Goal: Task Accomplishment & Management: Complete application form

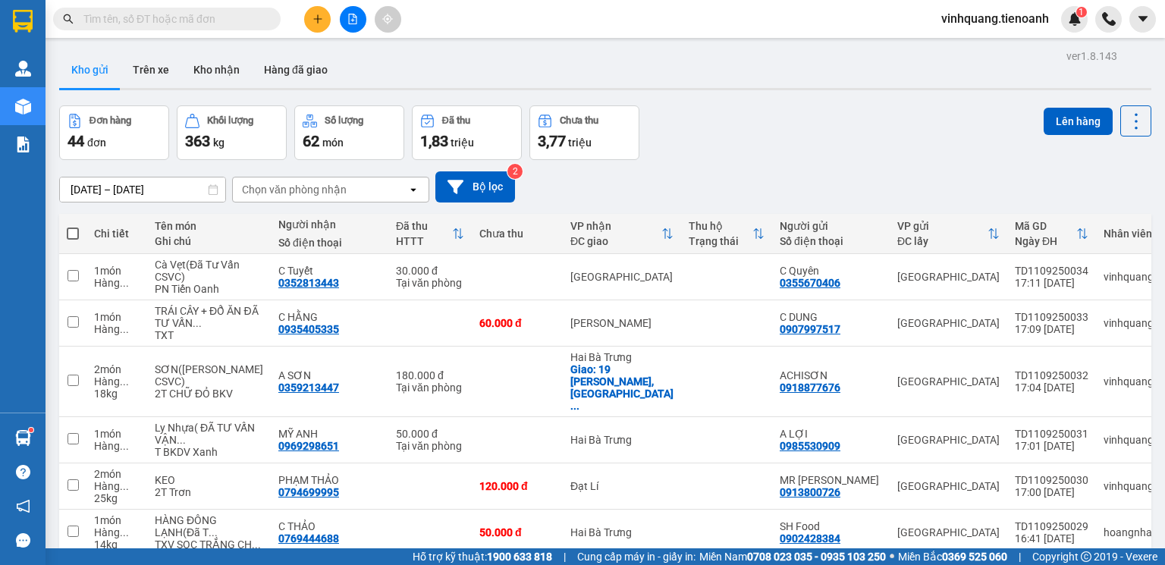
scroll to position [2281, 0]
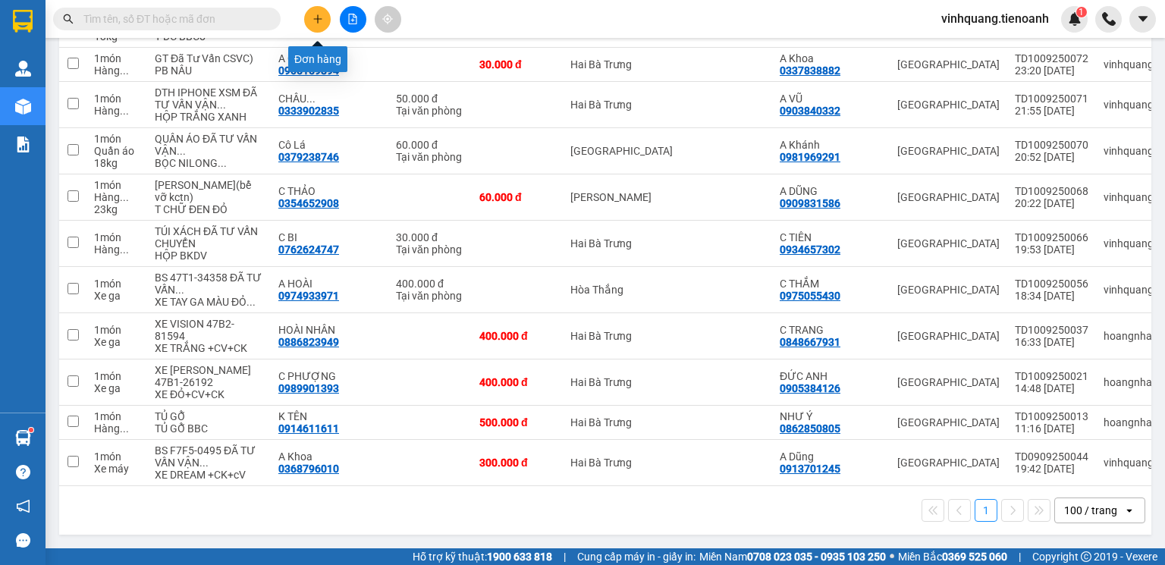
click at [319, 22] on icon "plus" at bounding box center [317, 19] width 11 height 11
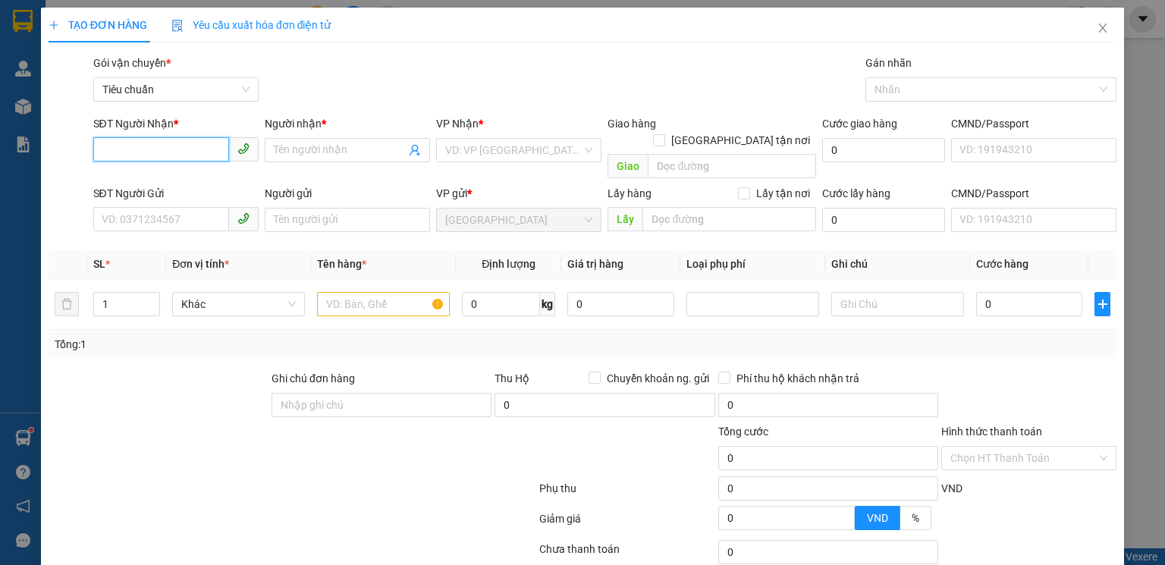
click at [192, 142] on input "SĐT Người Nhận *" at bounding box center [161, 149] width 136 height 24
type input "0911470505"
click at [205, 186] on div "0911470505 - A Nam" at bounding box center [175, 180] width 146 height 17
type input "A Nam"
type input "200.000"
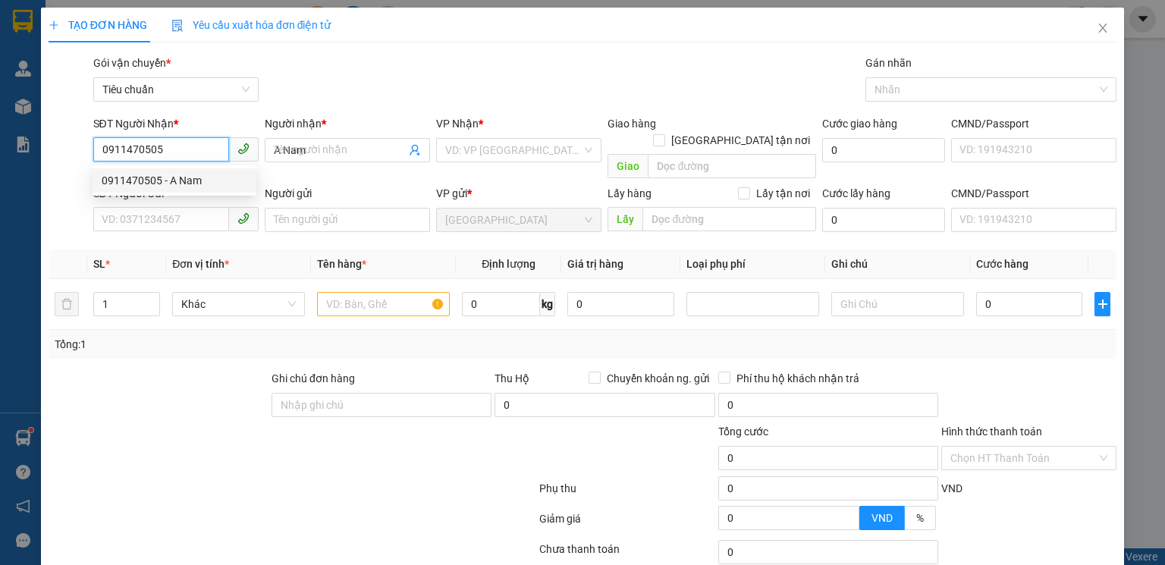
type input "200.000"
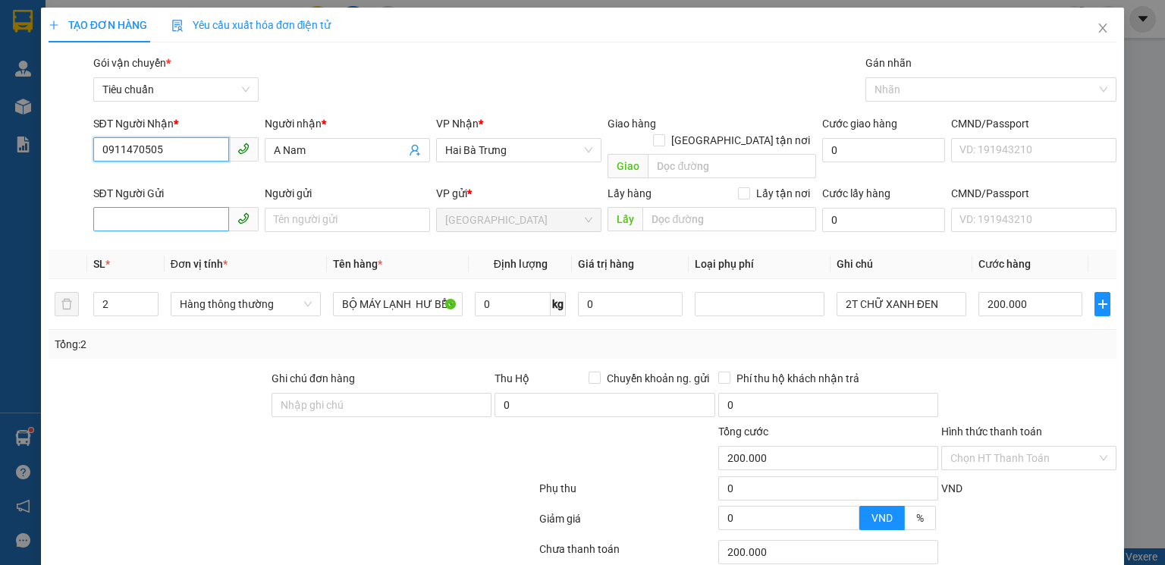
type input "0911470505"
click at [180, 207] on input "SĐT Người Gửi" at bounding box center [161, 219] width 136 height 24
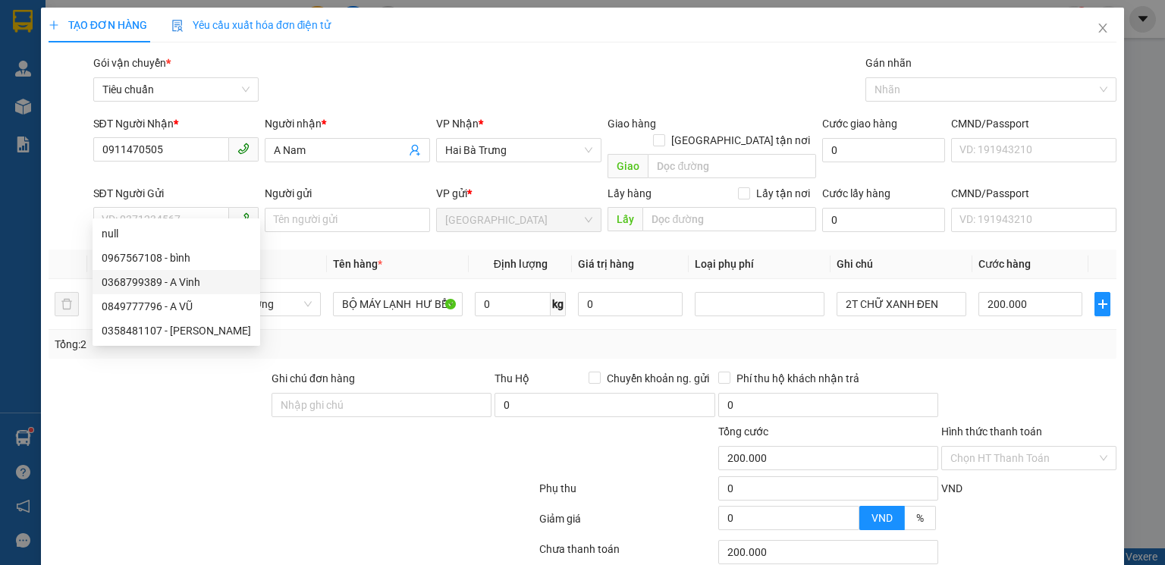
click at [472, 343] on div "Transit Pickup Surcharge Ids Transit Deliver Surcharge Ids Transit Deliver Surc…" at bounding box center [583, 352] width 1068 height 595
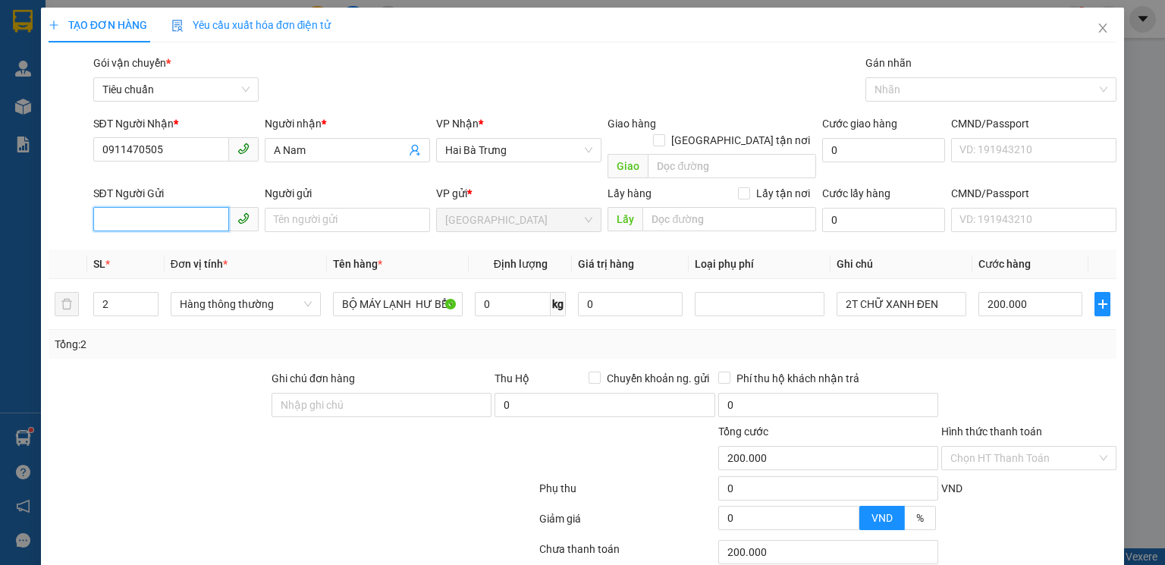
click at [136, 207] on input "SĐT Người Gửi" at bounding box center [161, 219] width 136 height 24
type input "0358481107"
click at [180, 234] on div "0358481107 - C Hoa" at bounding box center [176, 233] width 149 height 17
type input "C Hoa"
type input "150.000"
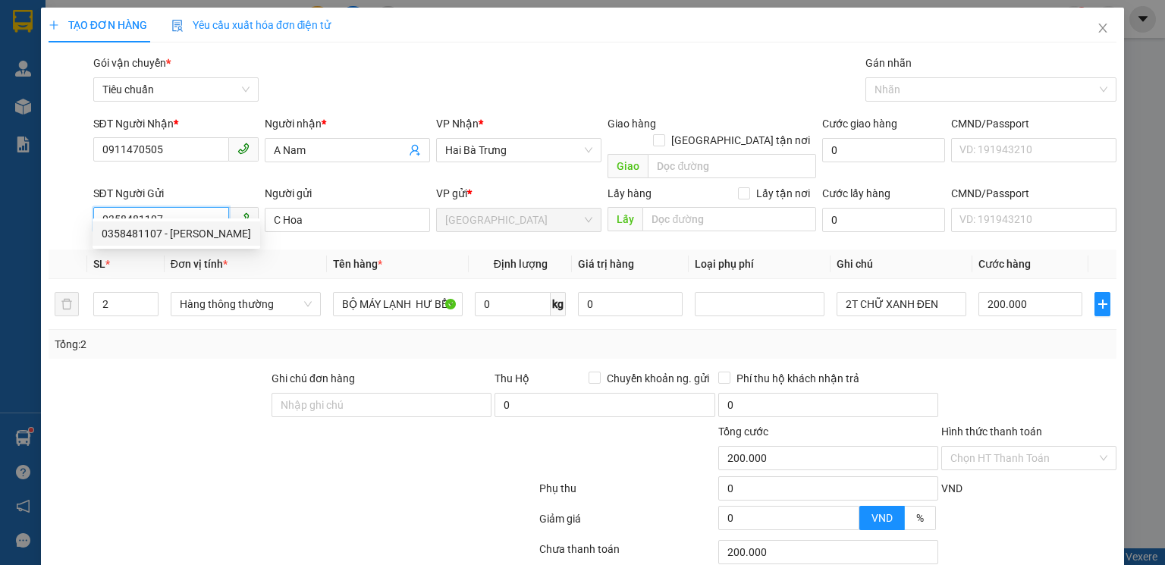
type input "150.000"
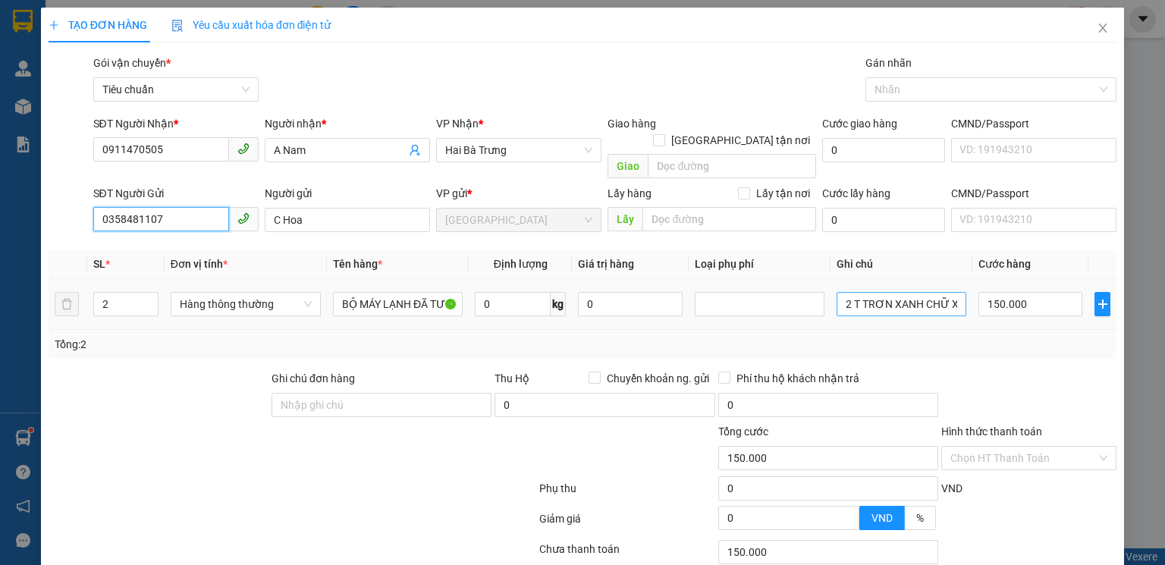
type input "0358481107"
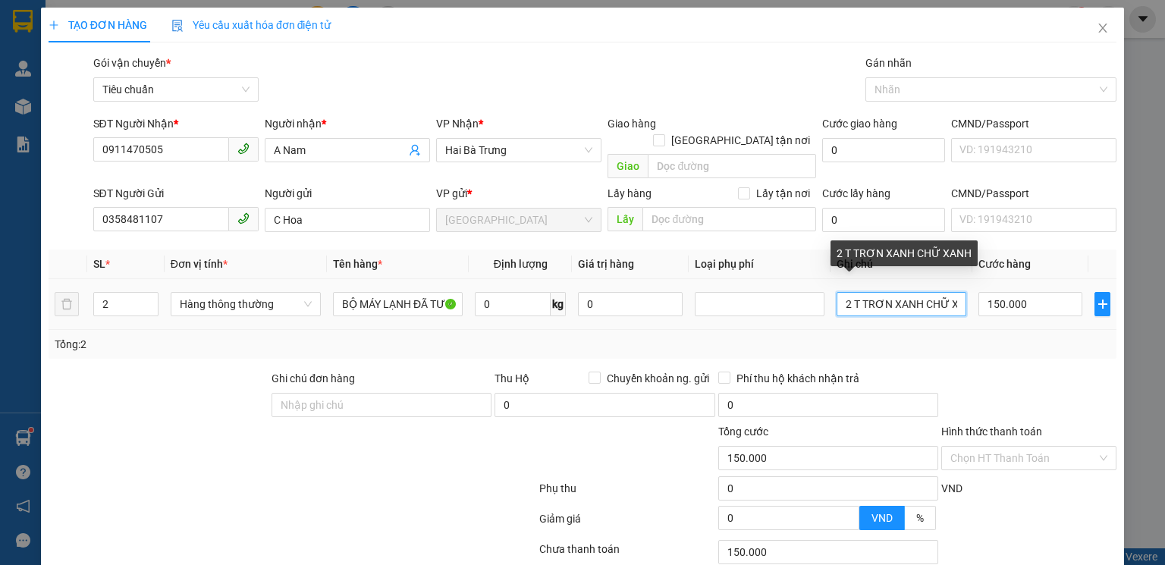
click at [913, 292] on input "2 T TRƠN XANH CHỮ XANH" at bounding box center [901, 304] width 130 height 24
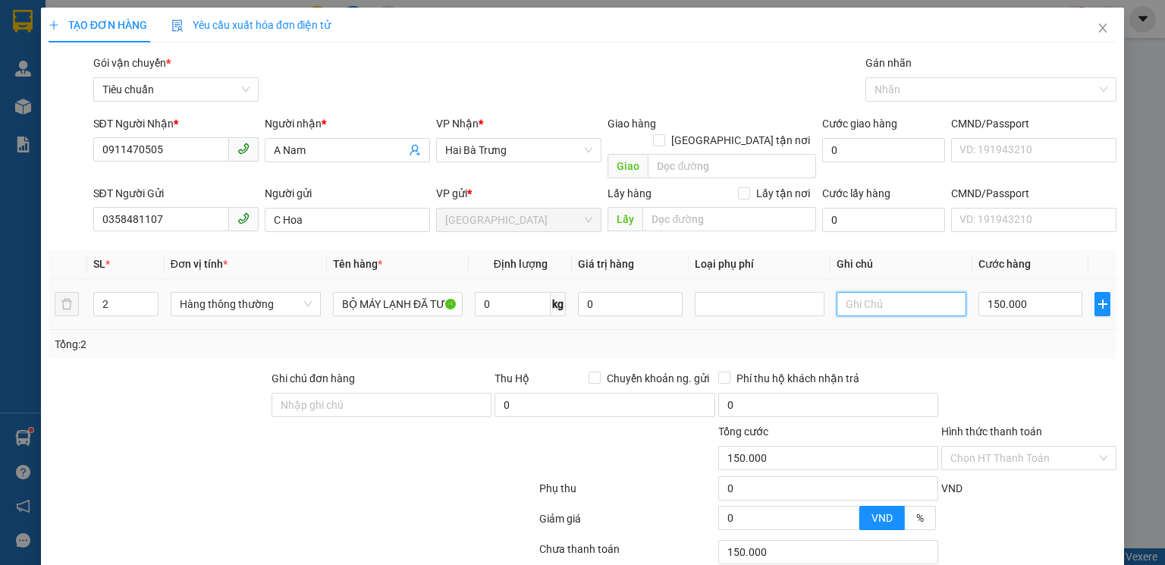
click at [856, 292] on input "text" at bounding box center [901, 304] width 130 height 24
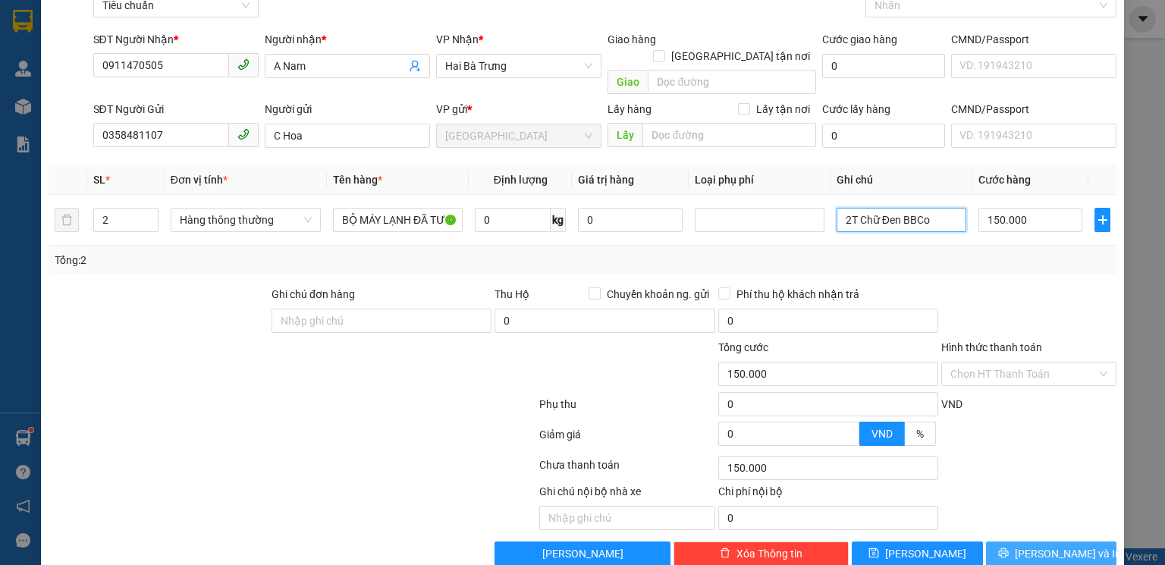
scroll to position [98, 0]
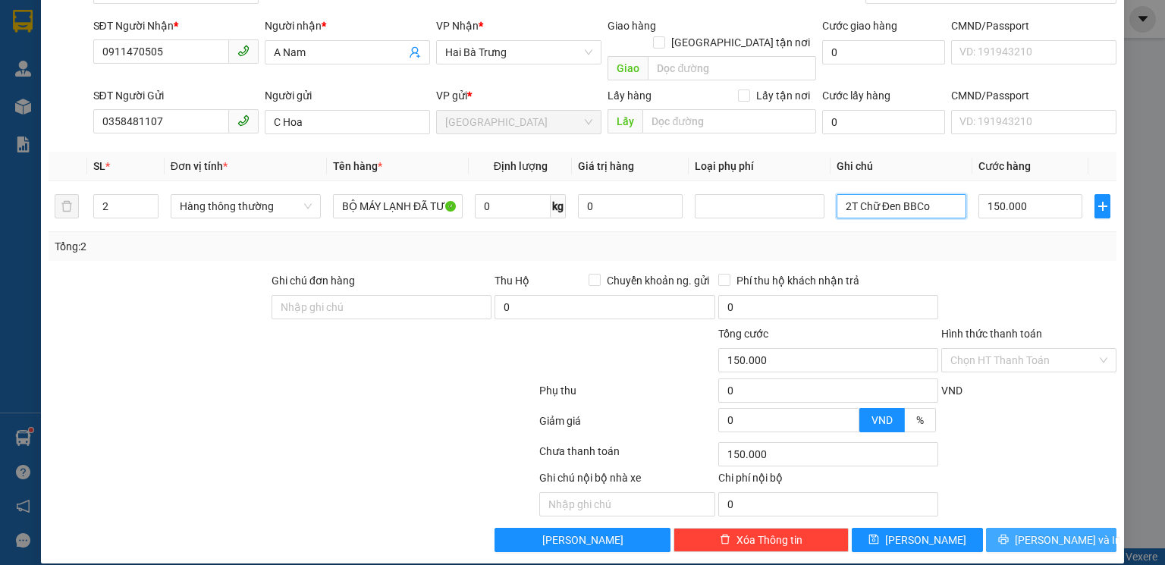
type input "2T Chữ Đen BBCo"
click at [1056, 532] on span "Lưu và In" at bounding box center [1068, 540] width 106 height 17
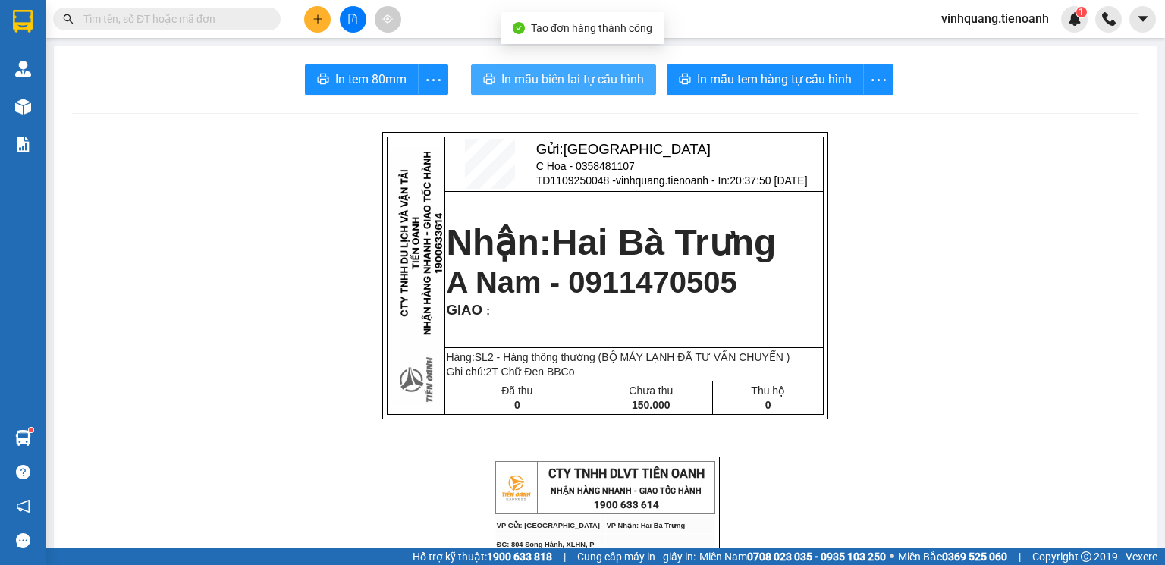
click at [584, 74] on span "In mẫu biên lai tự cấu hình" at bounding box center [572, 79] width 143 height 19
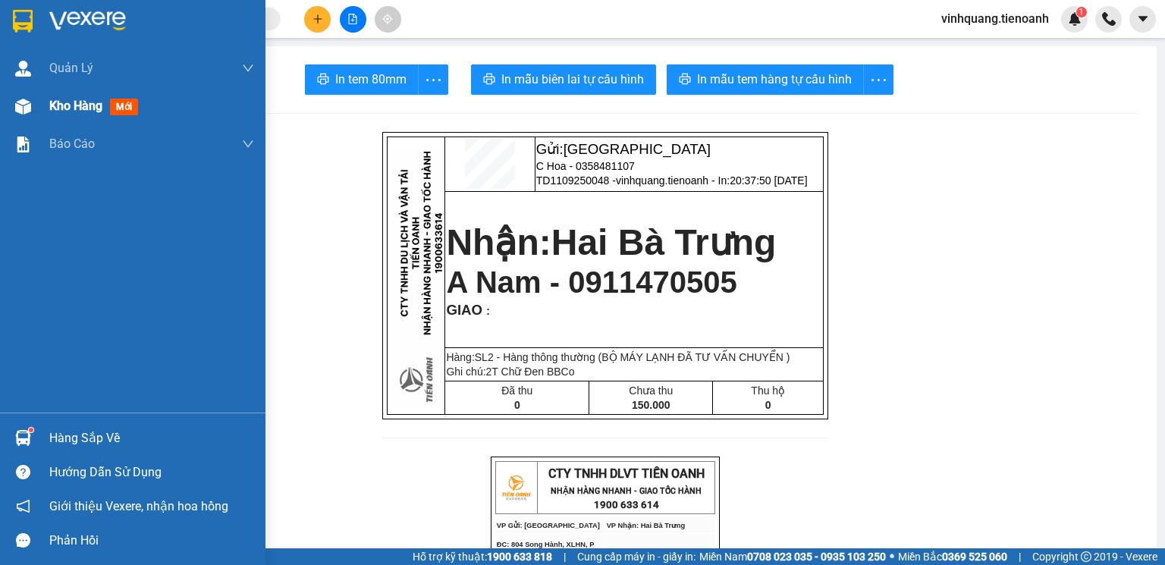
click at [18, 108] on img at bounding box center [23, 107] width 16 height 16
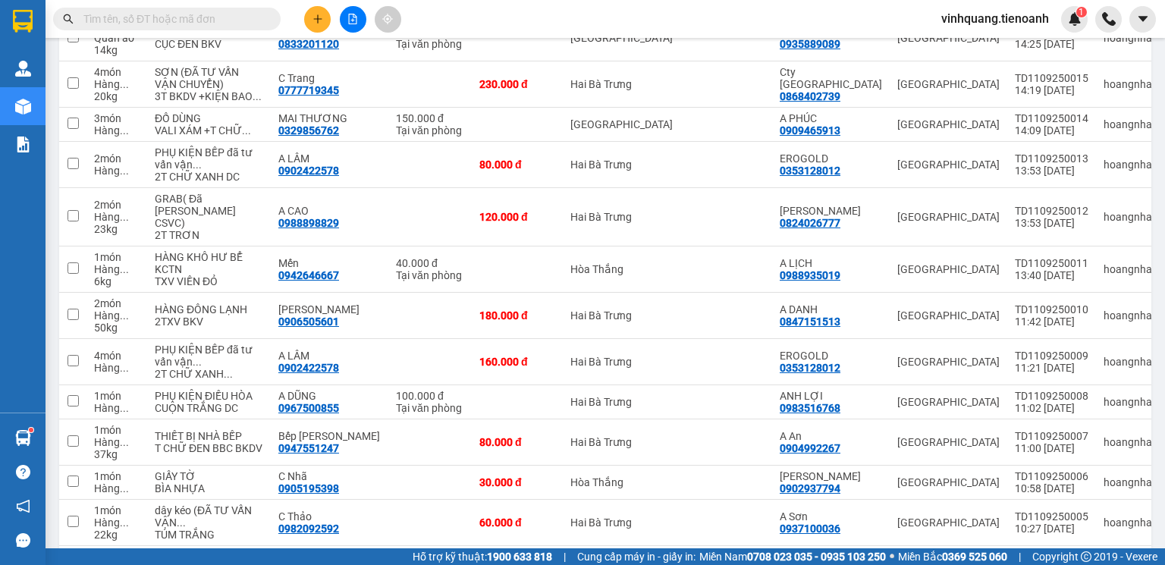
scroll to position [1452, 0]
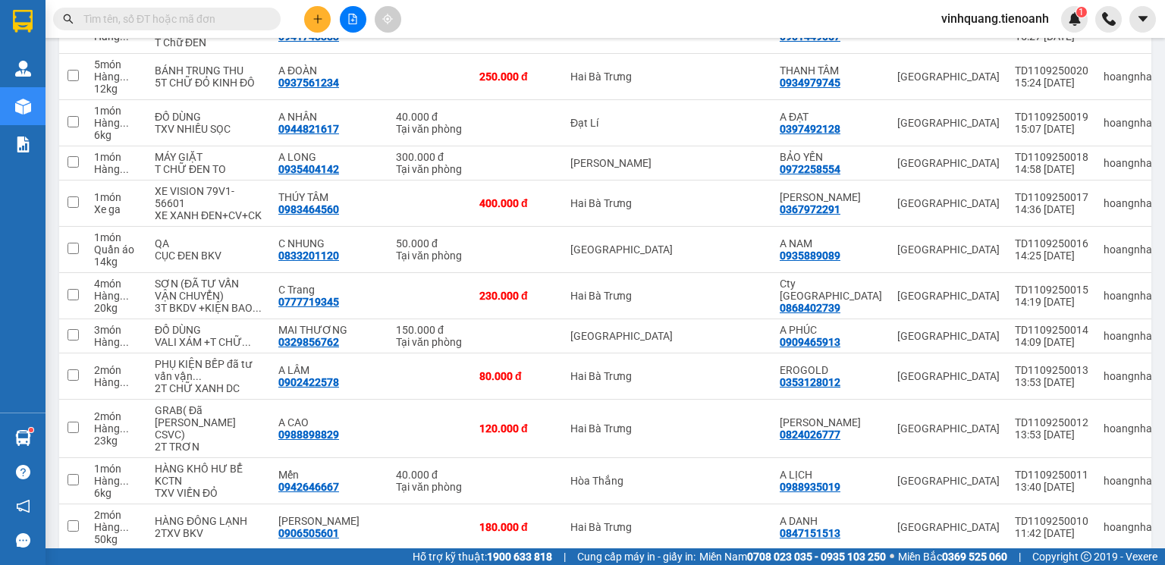
click at [985, 23] on span "vinhquang.tienoanh" at bounding box center [995, 18] width 132 height 19
click at [981, 52] on span "Đăng xuất" at bounding box center [1001, 47] width 101 height 17
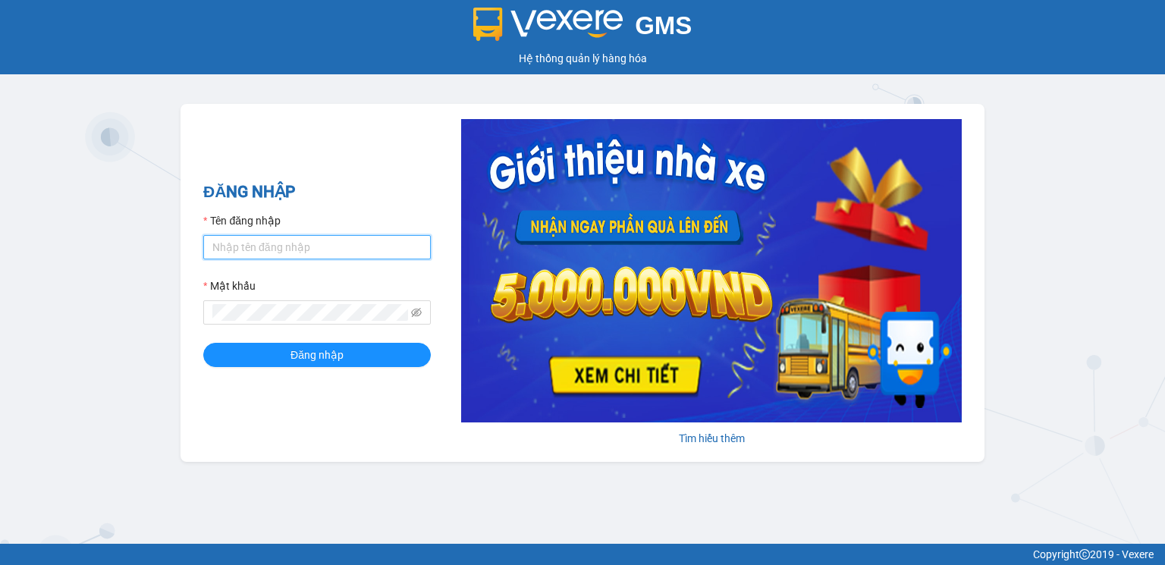
click at [297, 243] on input "Tên đăng nhập" at bounding box center [317, 247] width 228 height 24
type input "thanhhieu.tienoanh"
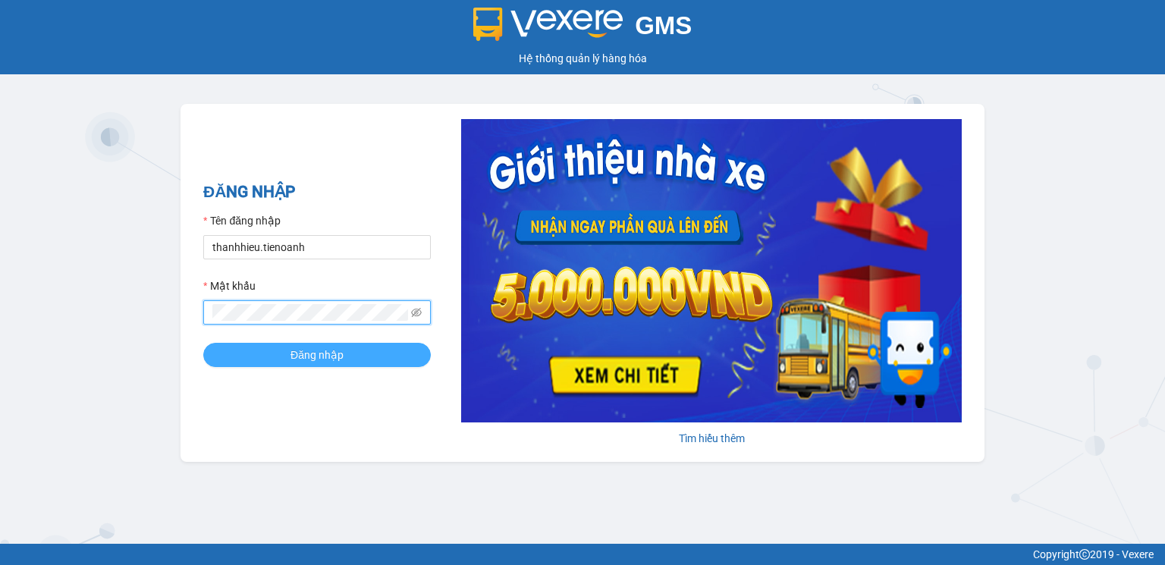
click at [301, 355] on span "Đăng nhập" at bounding box center [316, 355] width 53 height 17
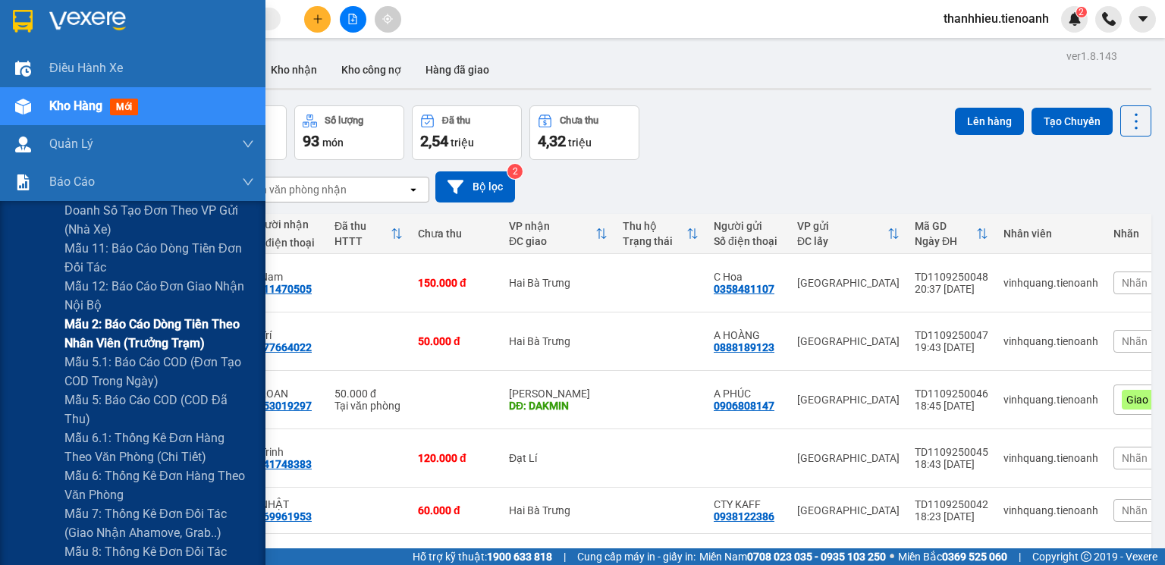
click at [133, 334] on span "Mẫu 2: Báo cáo dòng tiền theo nhân viên (Trưởng Trạm)" at bounding box center [159, 334] width 190 height 38
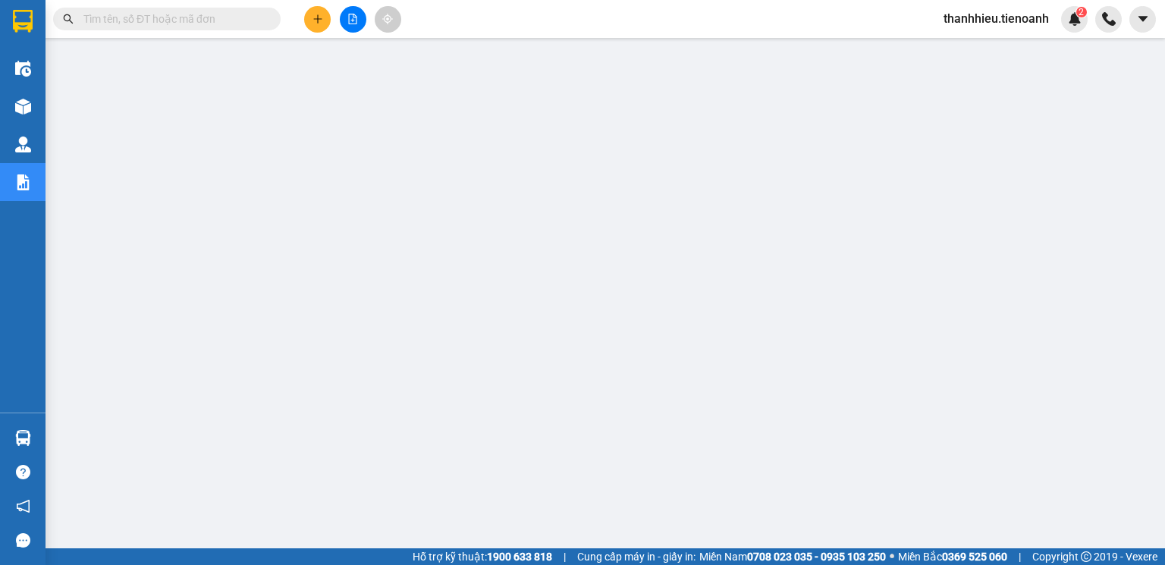
click at [984, 20] on span "thanhhieu.tienoanh" at bounding box center [996, 18] width 130 height 19
click at [978, 47] on span "Đăng xuất" at bounding box center [1003, 47] width 98 height 17
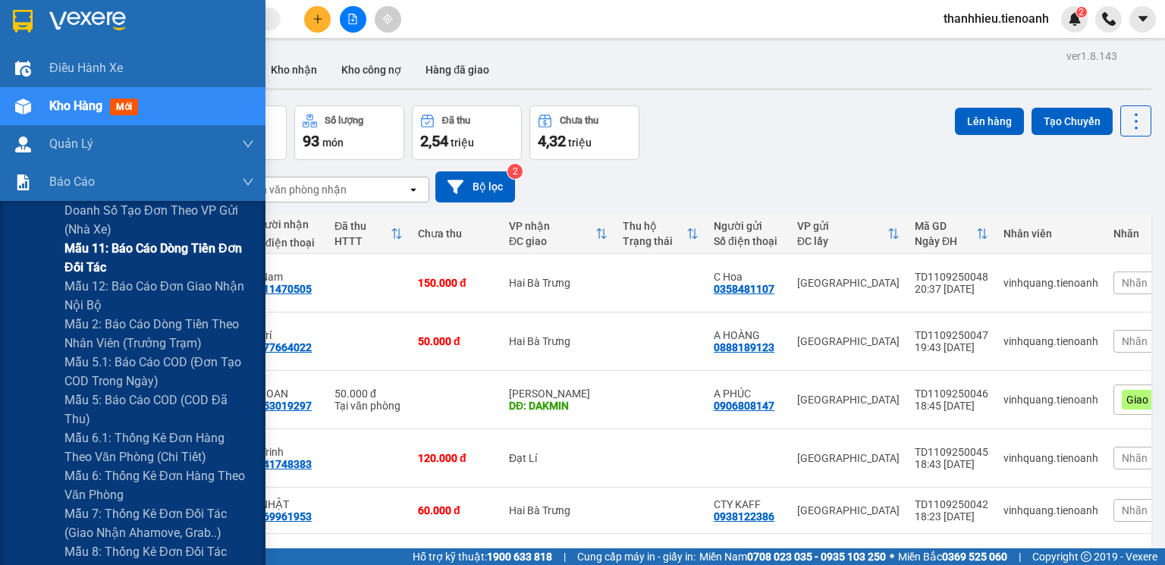
click at [127, 262] on span "Mẫu 11: Báo cáo dòng tiền đơn đối tác" at bounding box center [159, 258] width 190 height 38
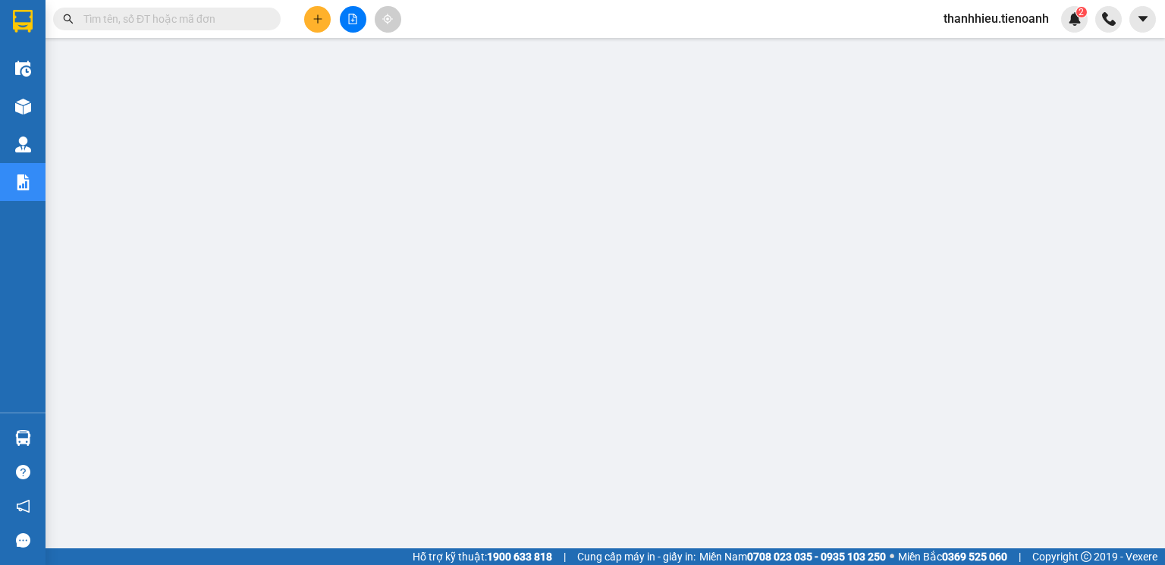
click at [179, 24] on input "text" at bounding box center [172, 19] width 179 height 17
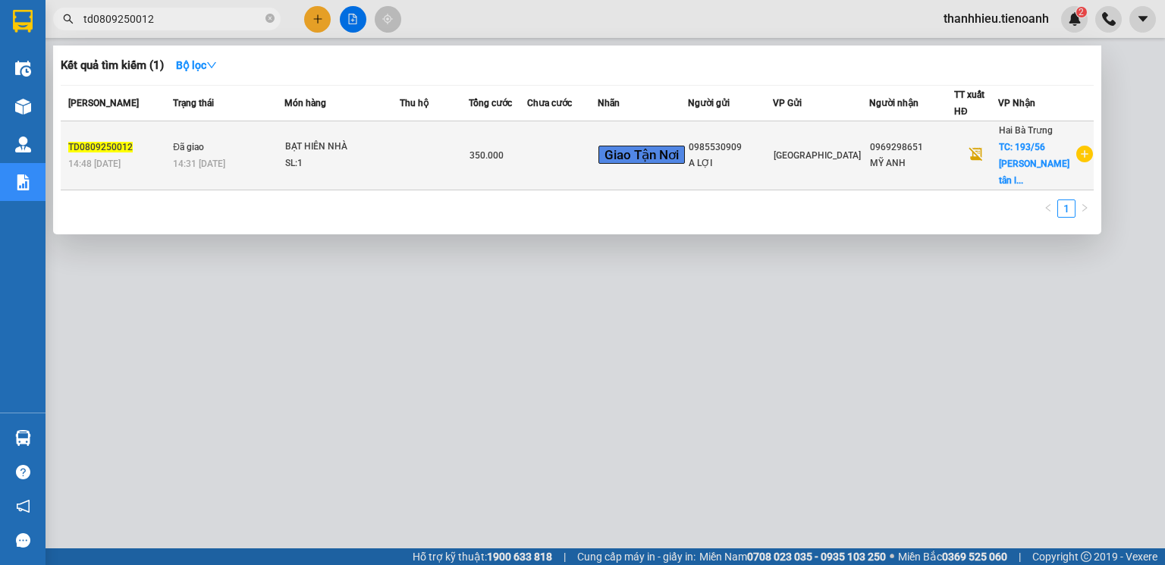
type input "td0809250012"
click at [598, 163] on td at bounding box center [562, 155] width 71 height 69
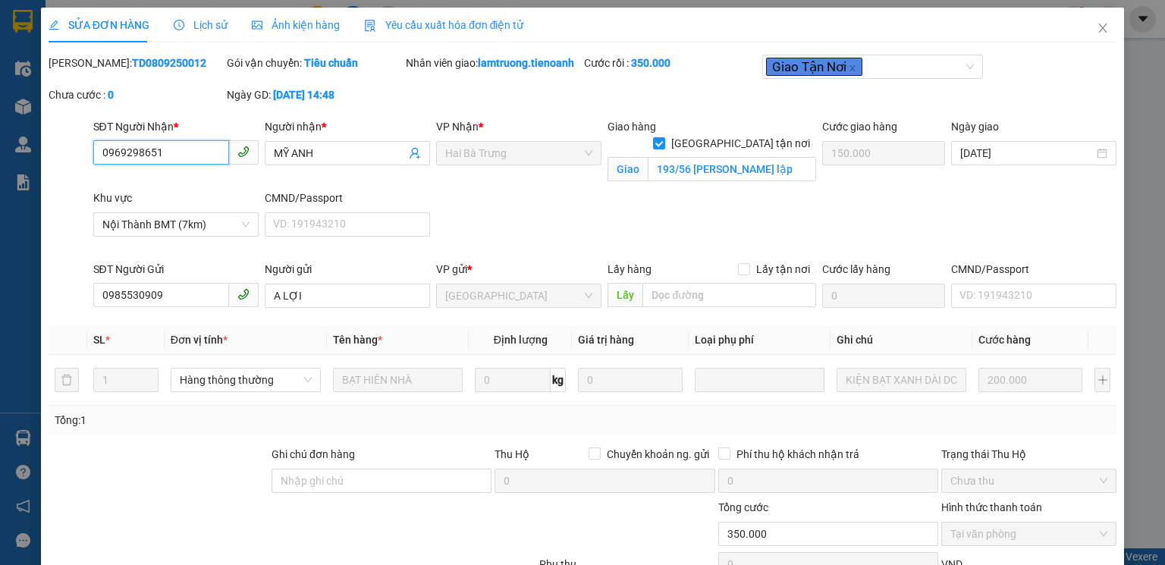
type input "0969298651"
type input "MỸ ANH"
checkbox input "true"
type input "193/56 Nguyễn văn cừ tân lập"
type input "150.000"
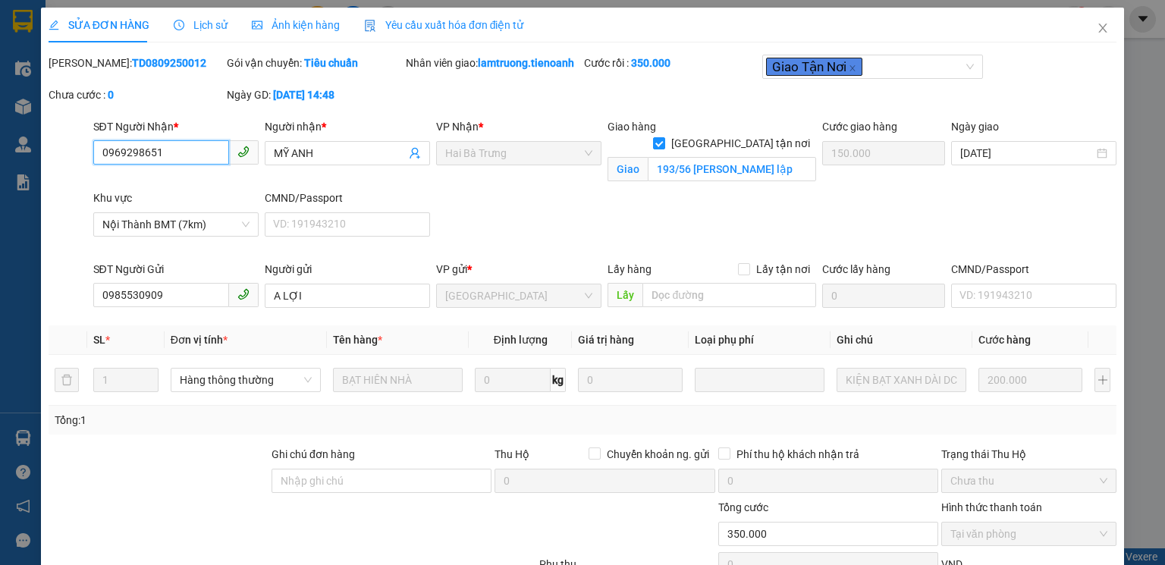
type input "0985530909"
type input "A LỢI"
type input "350.000"
drag, startPoint x: 85, startPoint y: 59, endPoint x: 197, endPoint y: 62, distance: 112.3
click at [197, 62] on div "Mã ĐH: TD0809250012" at bounding box center [136, 63] width 175 height 17
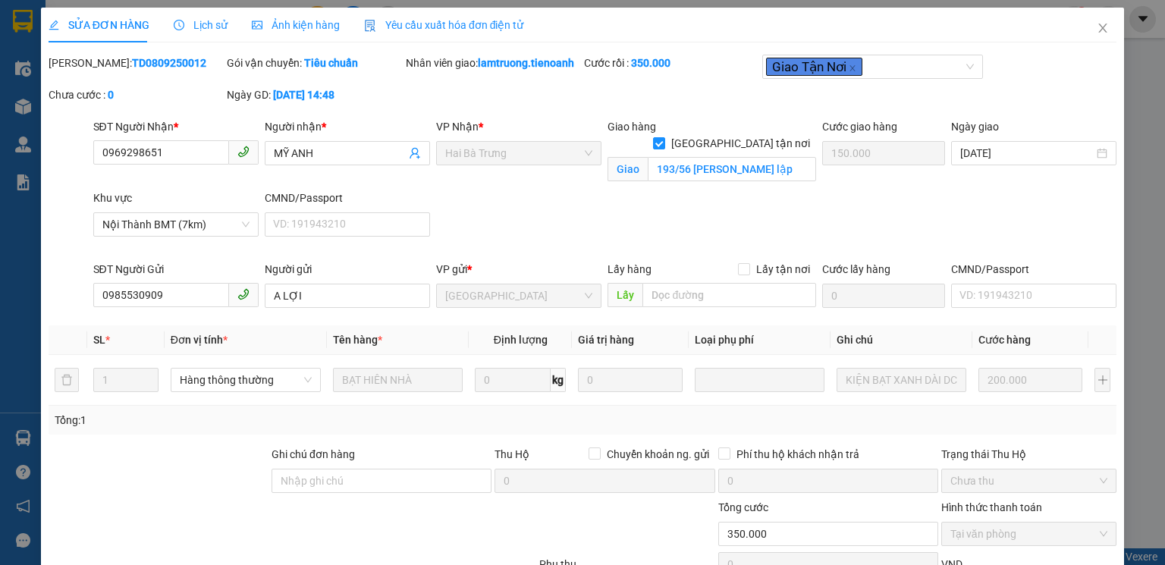
copy b "TD0809250012"
click at [1097, 28] on icon "close" at bounding box center [1103, 28] width 12 height 12
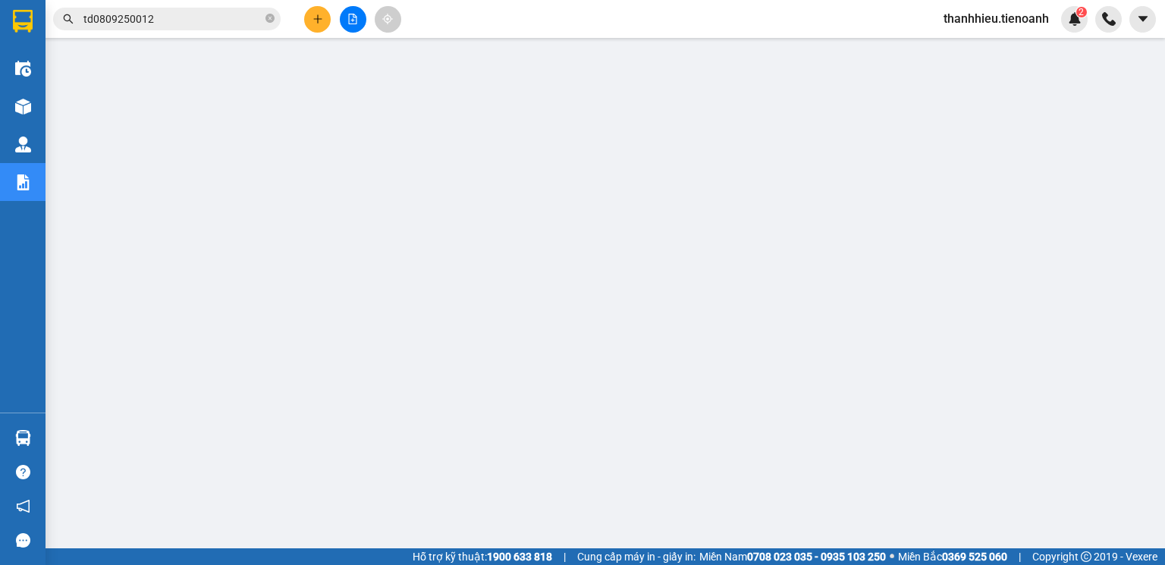
click at [973, 24] on span "thanhhieu.tienoanh" at bounding box center [996, 18] width 130 height 19
click at [969, 53] on span "Đăng xuất" at bounding box center [1003, 47] width 98 height 17
